Goal: Information Seeking & Learning: Learn about a topic

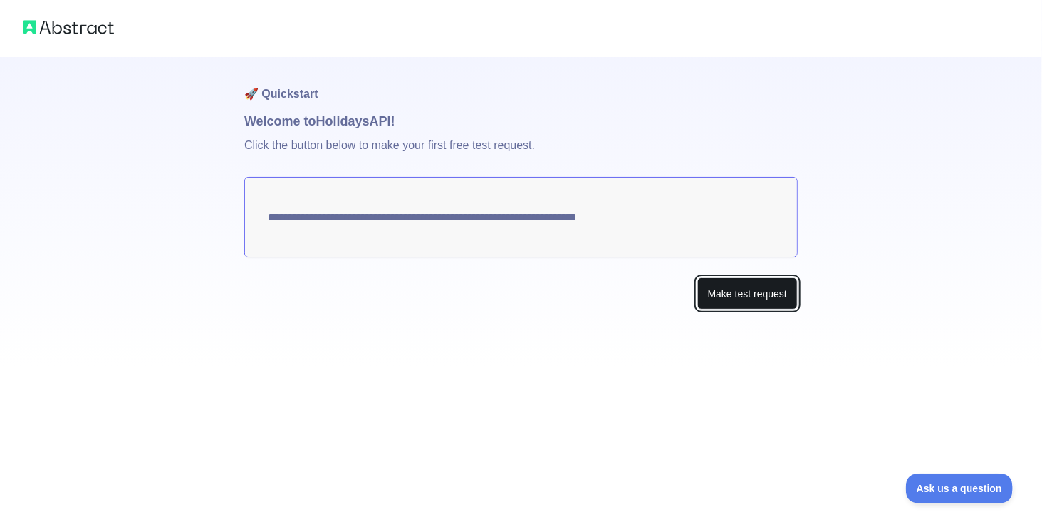
click at [730, 297] on button "Make test request" at bounding box center [748, 293] width 100 height 32
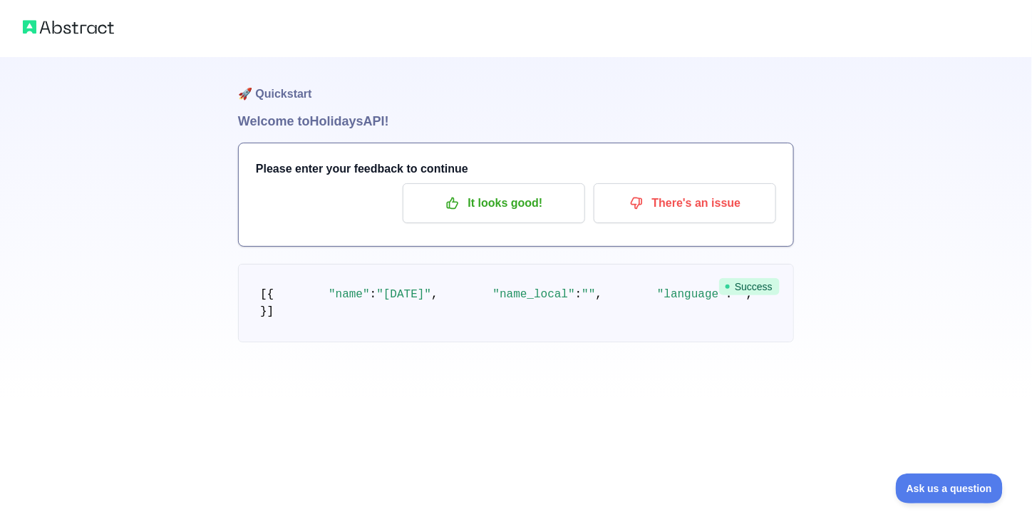
scroll to position [105, 0]
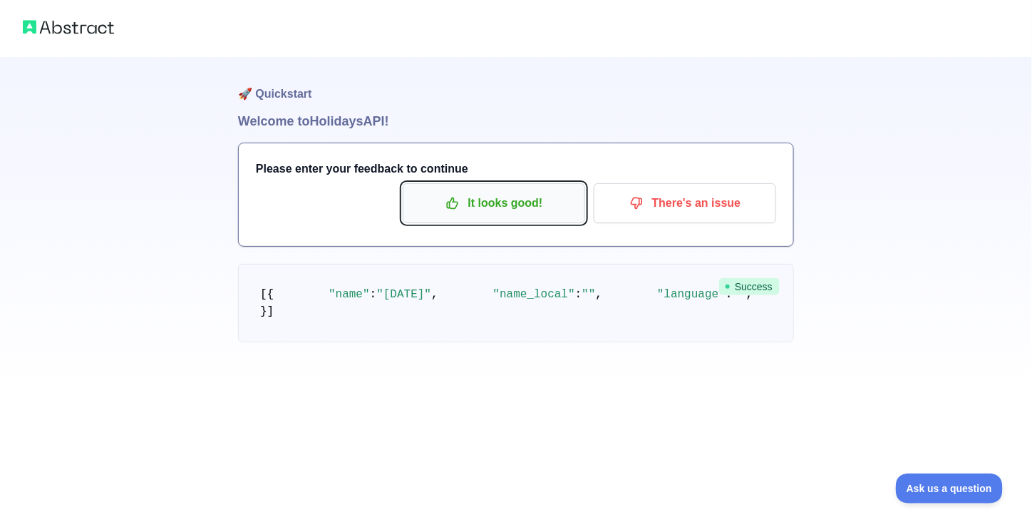
click at [539, 191] on p "It looks good!" at bounding box center [493, 203] width 161 height 24
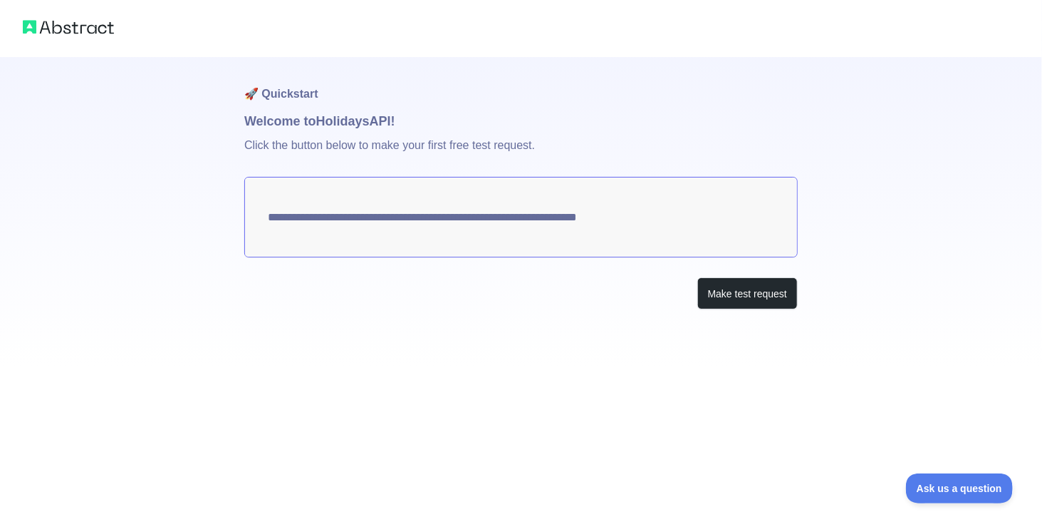
drag, startPoint x: 689, startPoint y: 213, endPoint x: 408, endPoint y: 211, distance: 281.4
click at [408, 211] on textarea "**********" at bounding box center [521, 217] width 554 height 81
drag, startPoint x: 271, startPoint y: 214, endPoint x: 581, endPoint y: 191, distance: 310.8
click at [581, 191] on textarea "**********" at bounding box center [521, 217] width 554 height 81
click at [747, 299] on button "Make test request" at bounding box center [748, 293] width 100 height 32
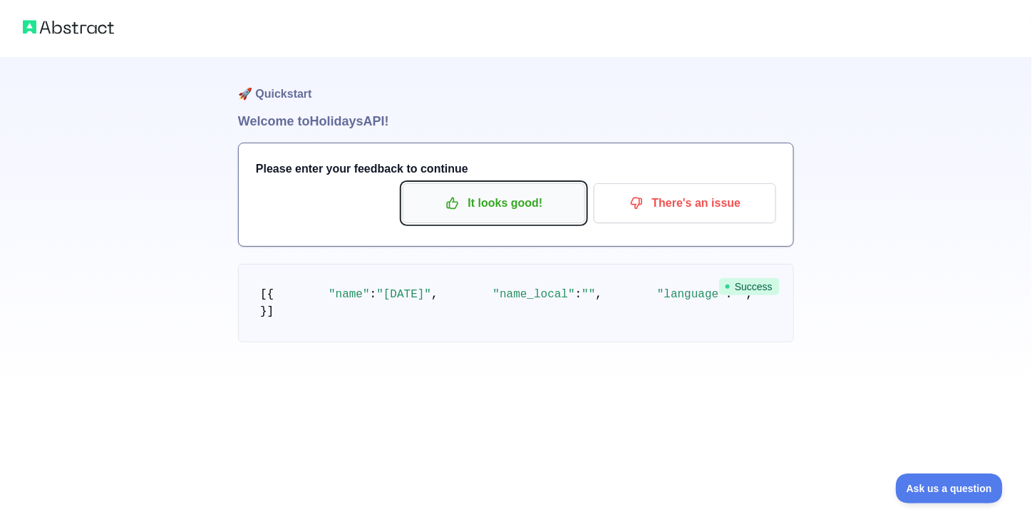
click at [476, 203] on p "It looks good!" at bounding box center [493, 203] width 161 height 24
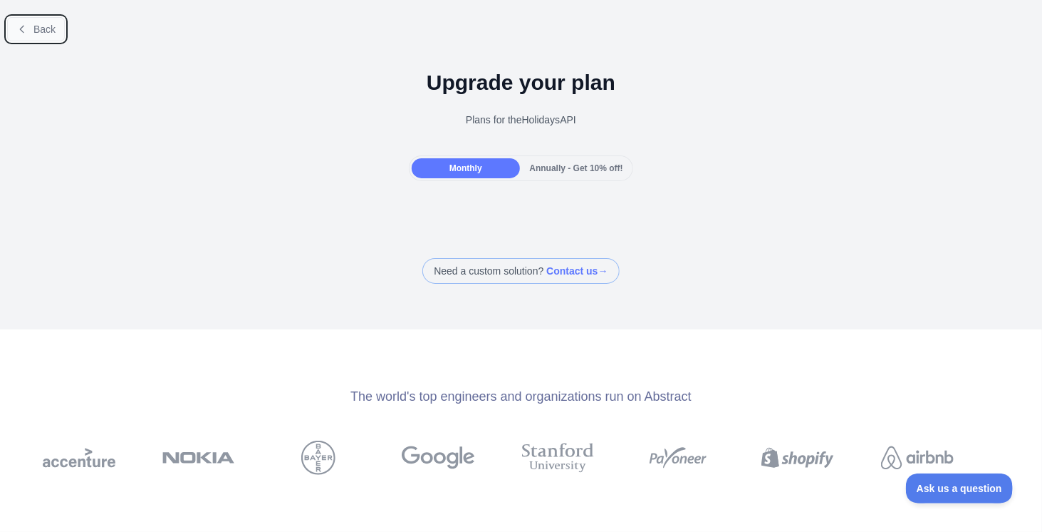
click at [21, 36] on button "Back" at bounding box center [36, 29] width 58 height 24
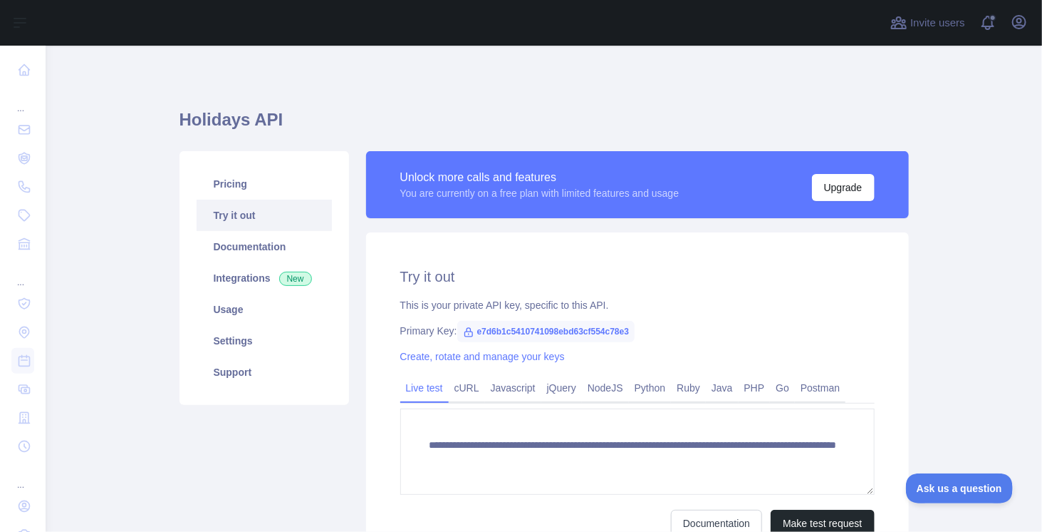
scroll to position [143, 0]
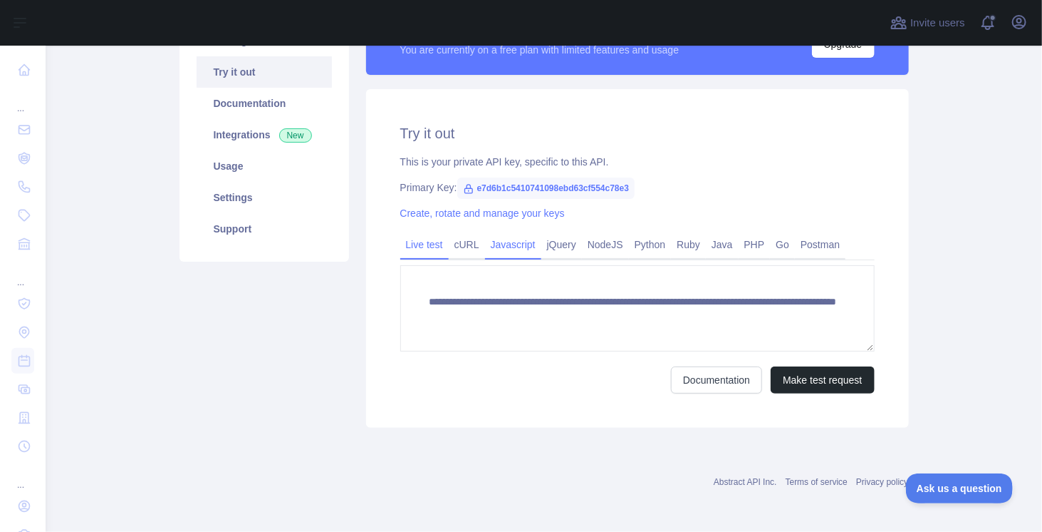
click at [506, 240] on link "Javascript" at bounding box center [513, 244] width 56 height 23
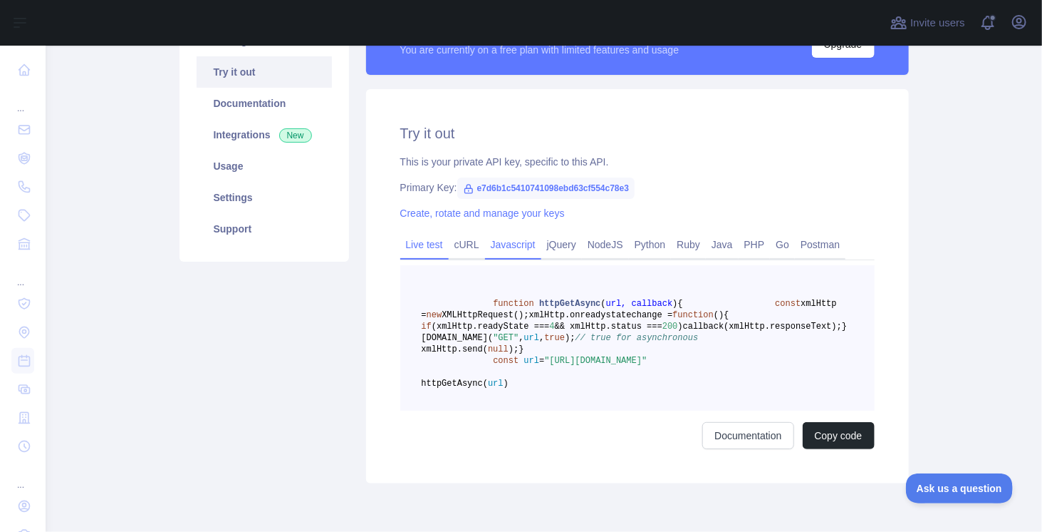
click at [422, 247] on link "Live test" at bounding box center [424, 244] width 48 height 23
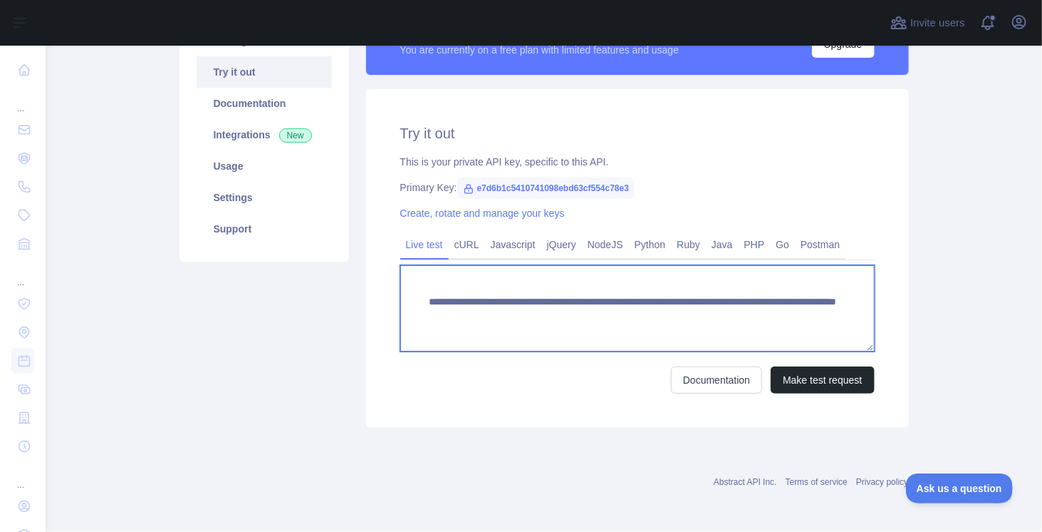
scroll to position [14, 0]
drag, startPoint x: 422, startPoint y: 299, endPoint x: 451, endPoint y: 345, distance: 54.2
click at [451, 345] on textarea "**********" at bounding box center [637, 308] width 475 height 86
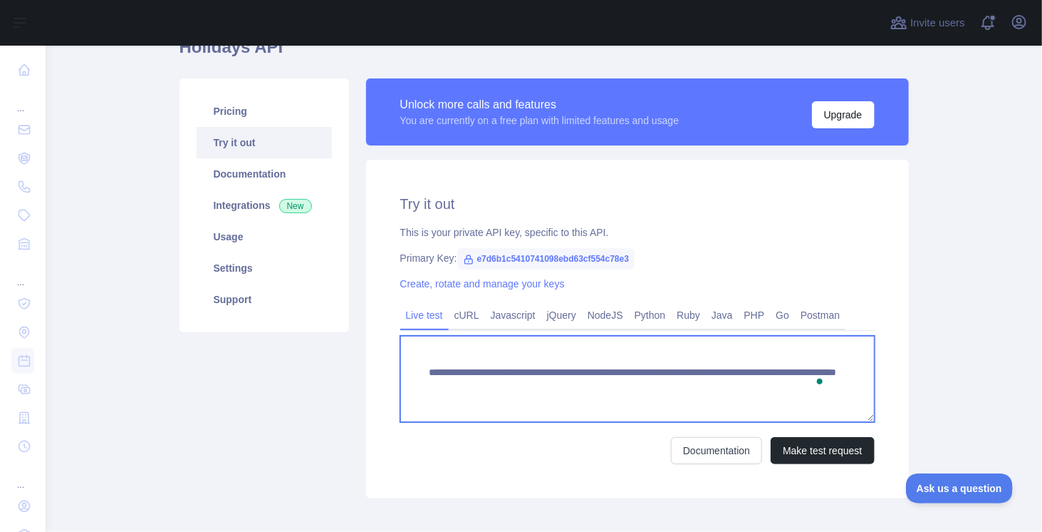
scroll to position [73, 0]
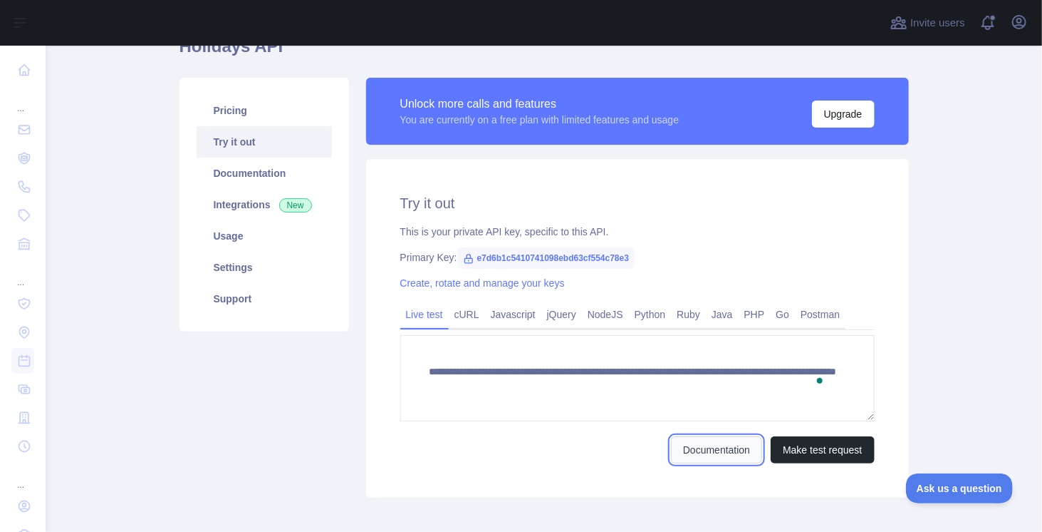
click at [708, 450] on link "Documentation" at bounding box center [716, 449] width 91 height 27
